Goal: Check status: Check status

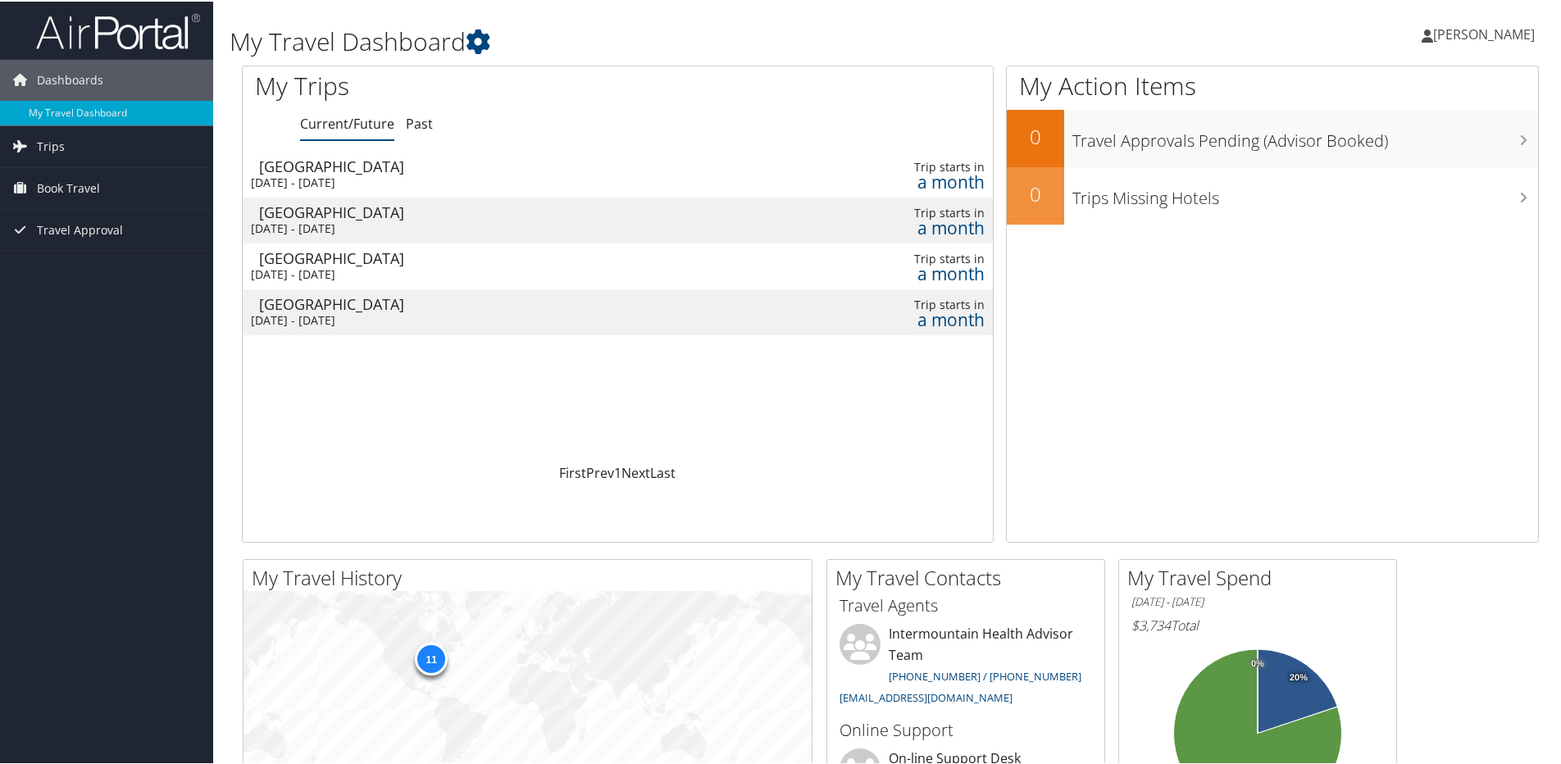
click at [369, 262] on div "[GEOGRAPHIC_DATA]" at bounding box center [499, 256] width 481 height 15
click at [463, 212] on div "[GEOGRAPHIC_DATA]" at bounding box center [499, 210] width 481 height 15
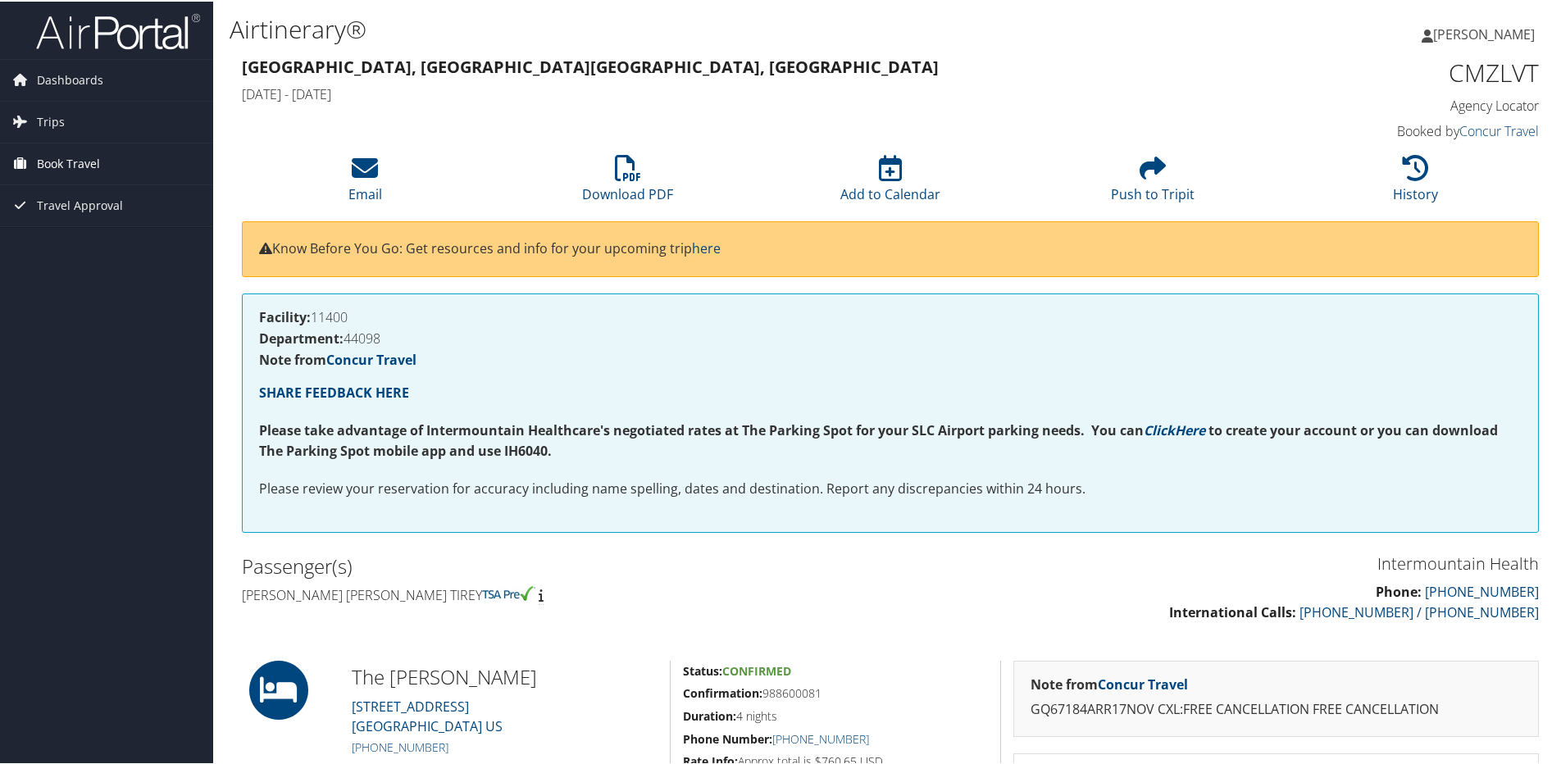
click at [109, 159] on link "Book Travel" at bounding box center [106, 162] width 213 height 41
click at [96, 241] on link "Book/Manage Online Trips" at bounding box center [106, 244] width 213 height 25
click at [62, 121] on span "Trips" at bounding box center [51, 120] width 28 height 41
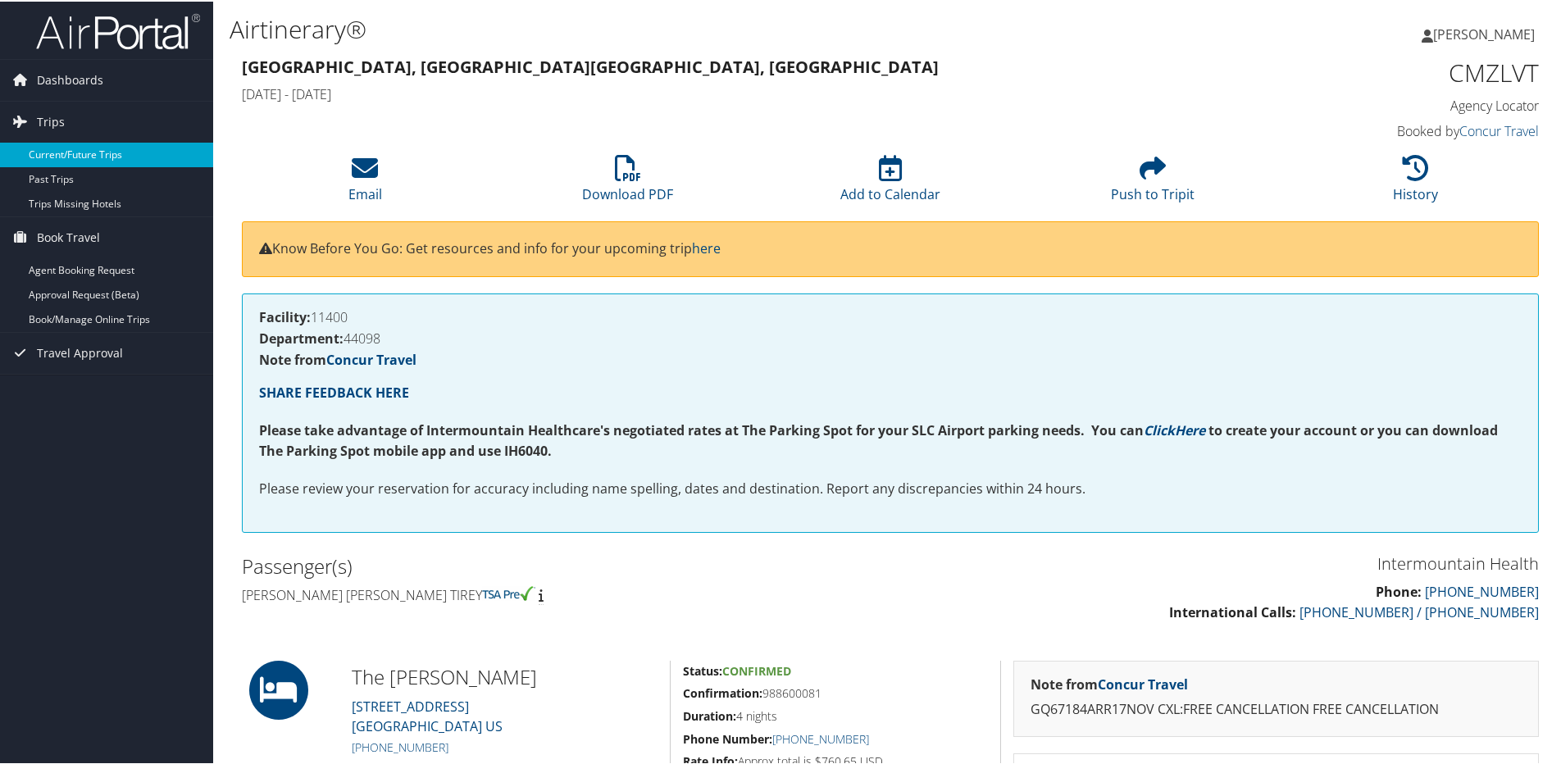
click at [129, 148] on link "Current/Future Trips" at bounding box center [106, 153] width 213 height 25
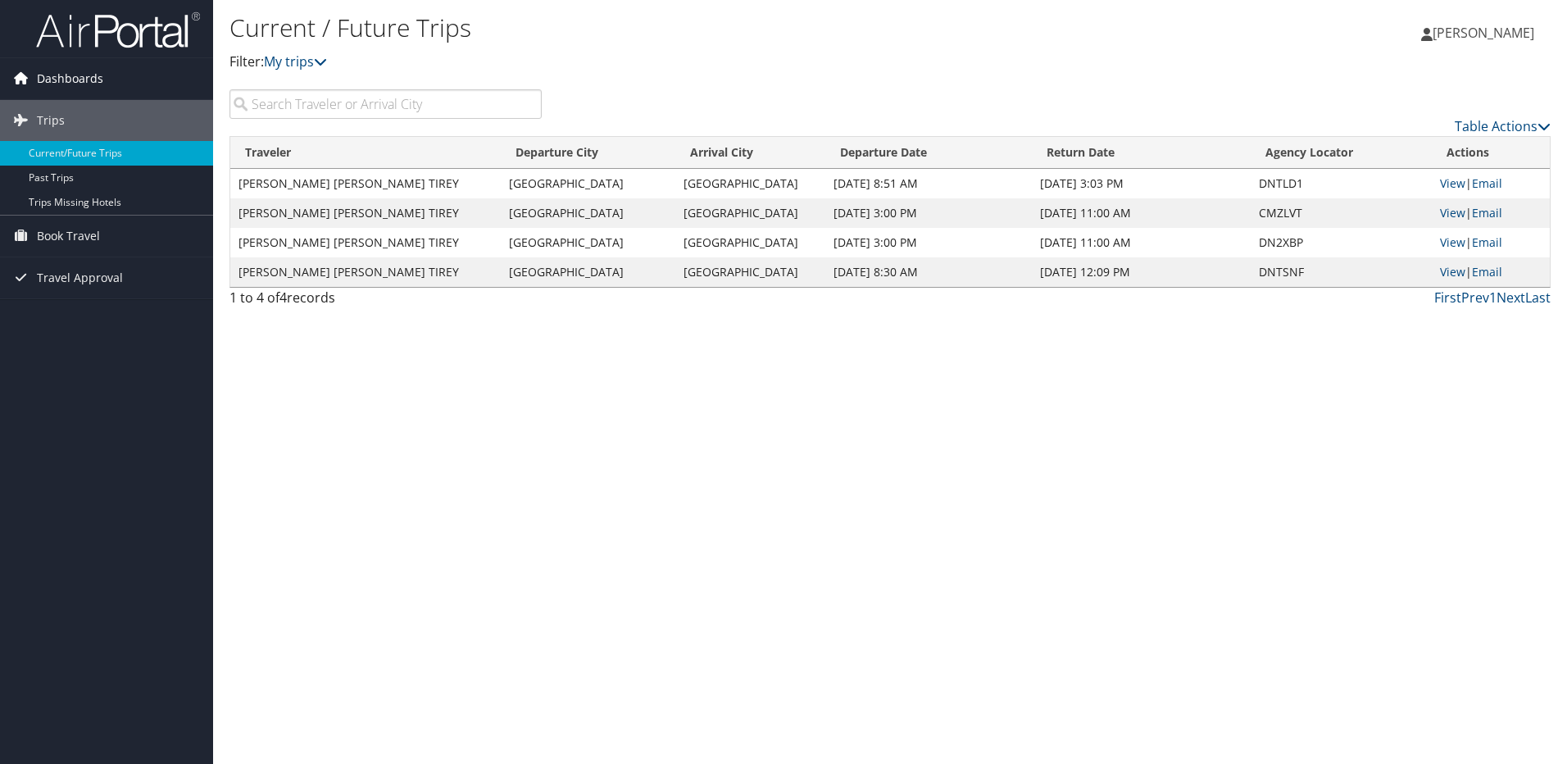
click at [89, 76] on span "Dashboards" at bounding box center [70, 78] width 66 height 41
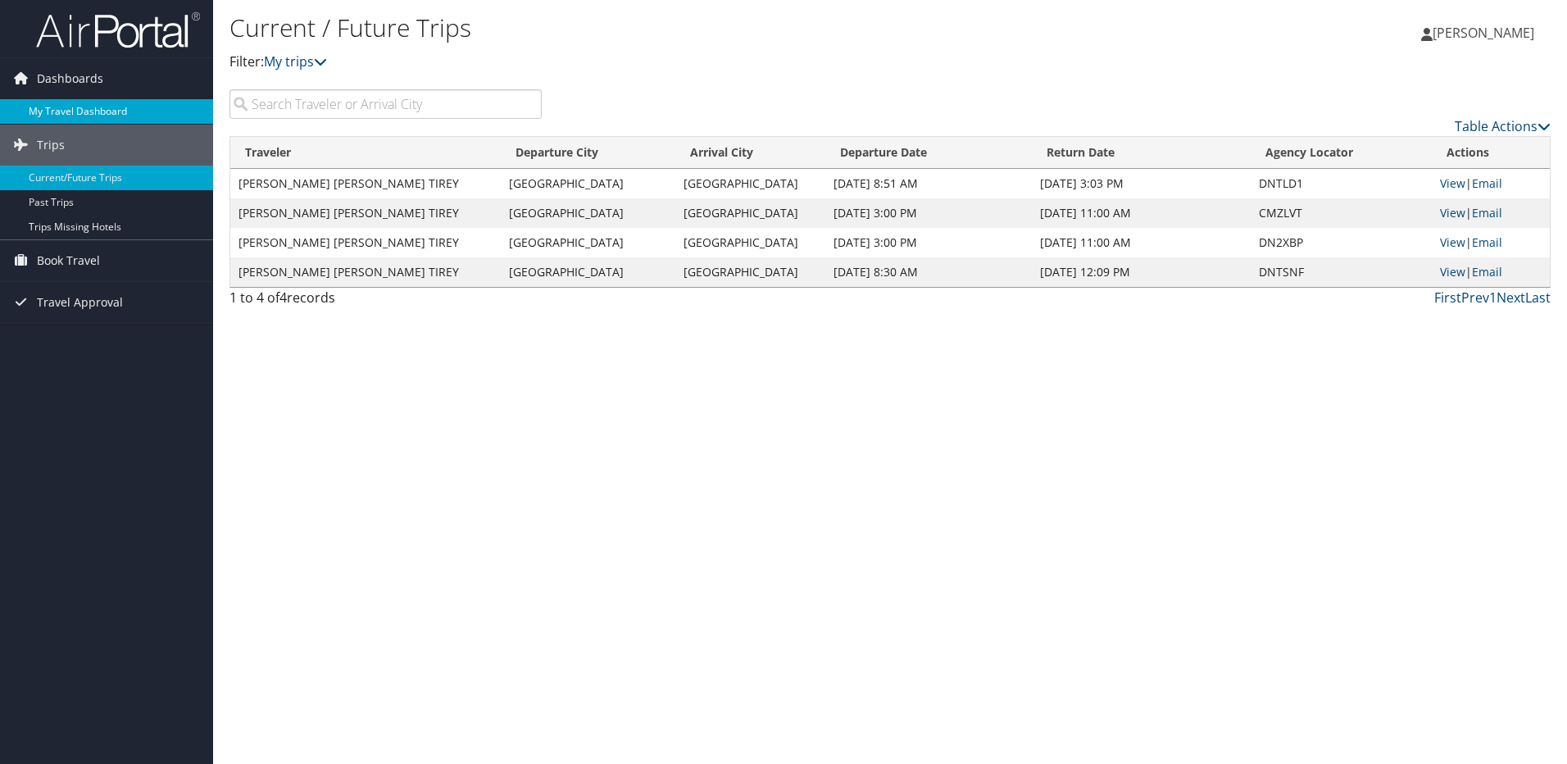
click at [93, 110] on link "My Travel Dashboard" at bounding box center [106, 111] width 213 height 25
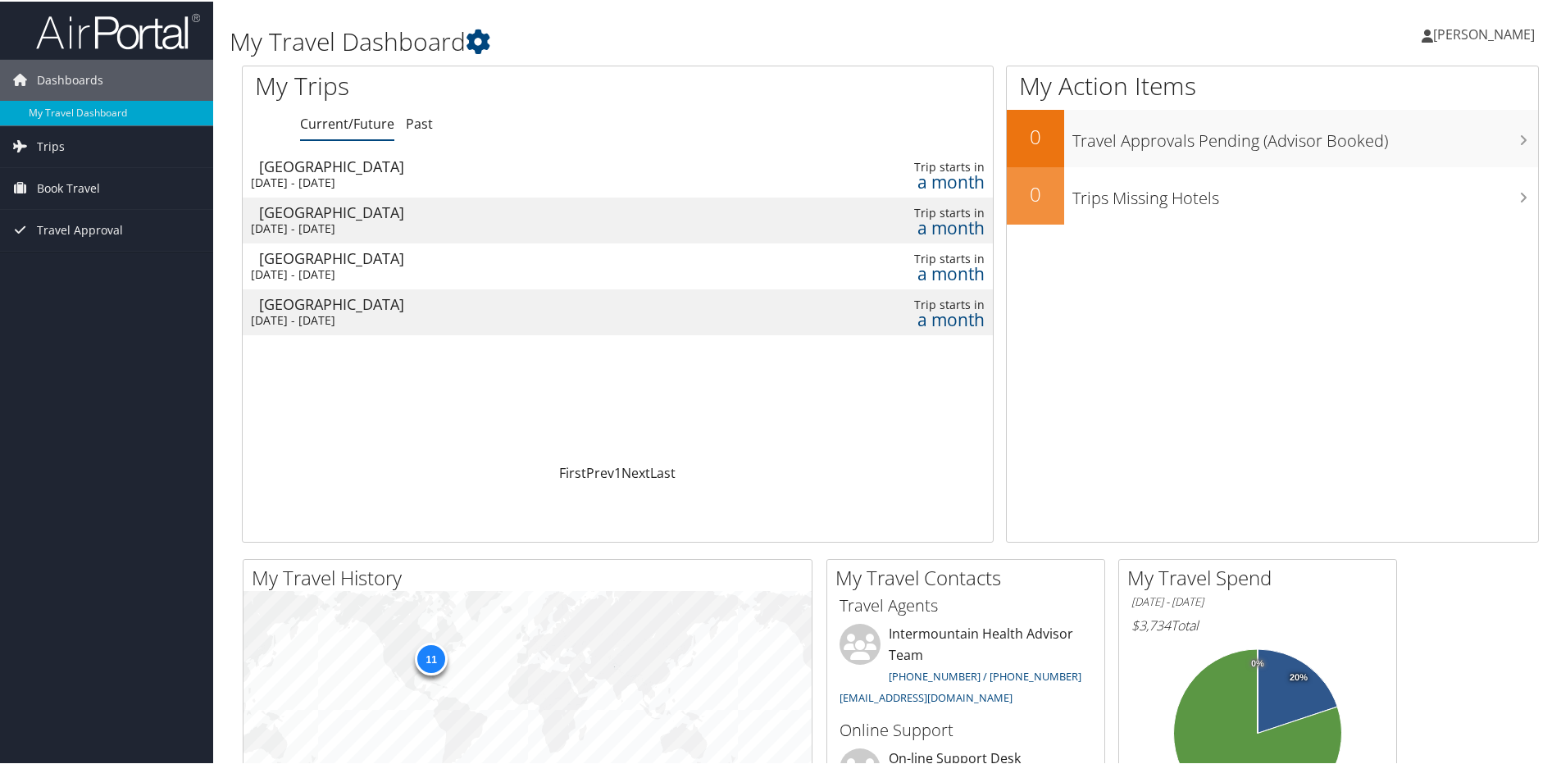
click at [548, 205] on div "San Francisco" at bounding box center [499, 210] width 481 height 15
